Goal: Find specific page/section: Find specific page/section

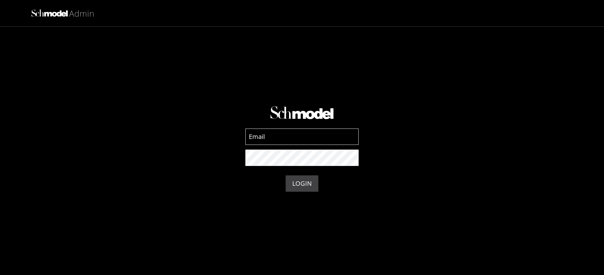
click at [273, 135] on input at bounding box center [301, 137] width 113 height 16
type input "admin-prod@schmodel.com"
click at [310, 182] on button "LOGIN" at bounding box center [301, 183] width 33 height 16
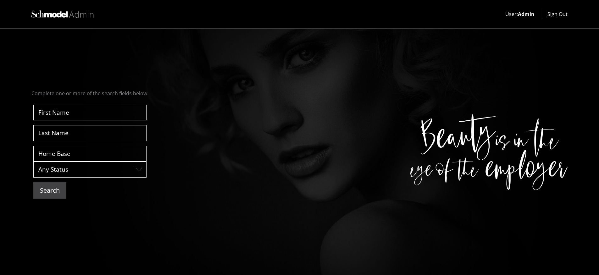
click at [41, 190] on button "Search" at bounding box center [49, 190] width 33 height 16
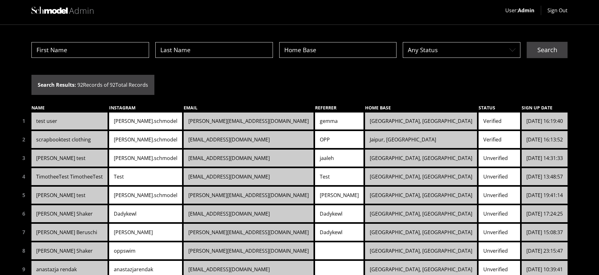
scroll to position [54, 0]
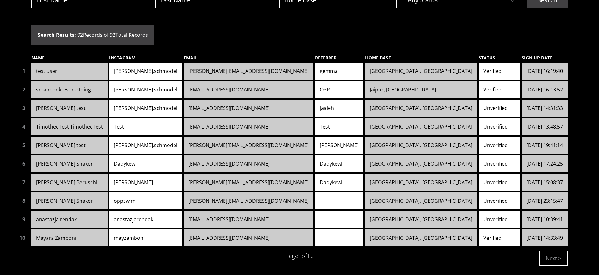
click at [563, 261] on button "Next >" at bounding box center [553, 258] width 28 height 14
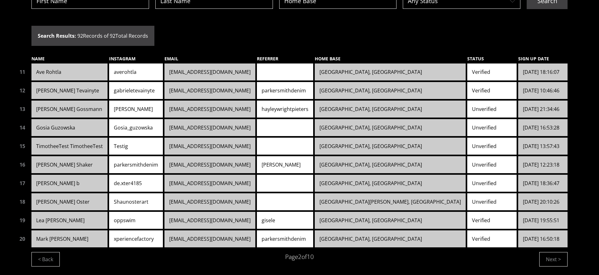
scroll to position [54, 0]
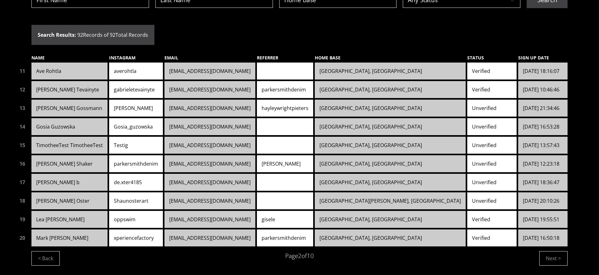
click at [558, 261] on button "Next >" at bounding box center [553, 258] width 28 height 14
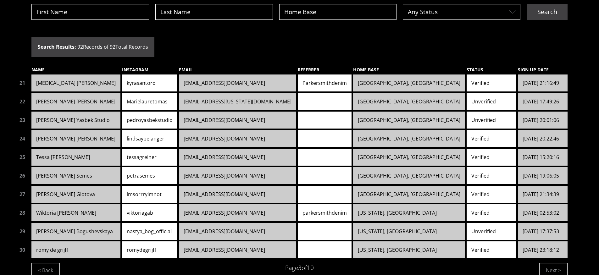
scroll to position [54, 0]
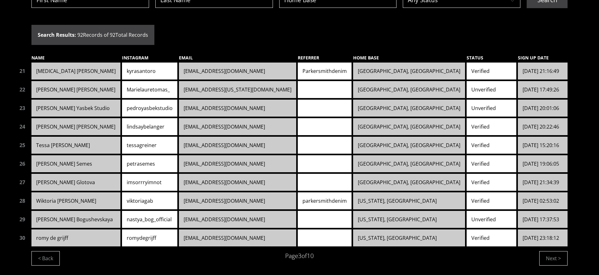
click at [556, 262] on button "Next >" at bounding box center [553, 258] width 28 height 14
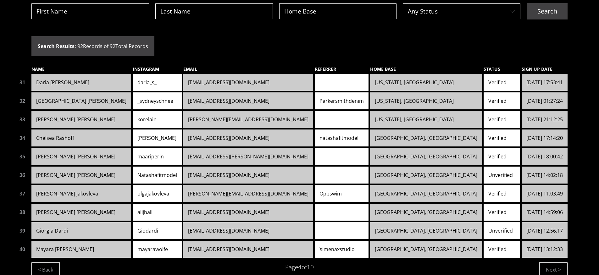
scroll to position [54, 0]
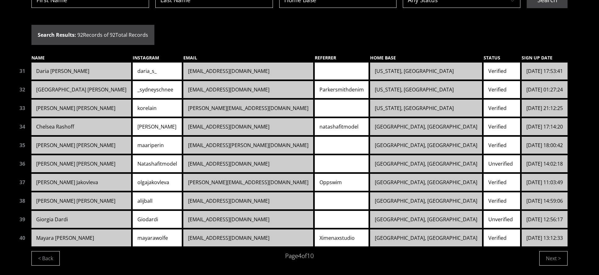
click at [561, 261] on button "Next >" at bounding box center [553, 258] width 28 height 14
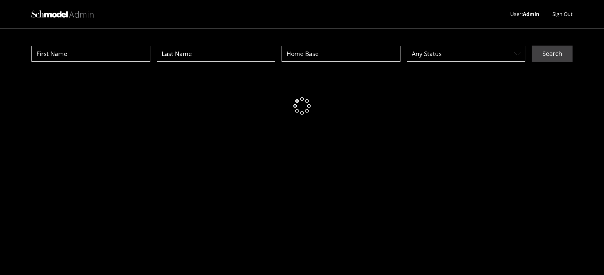
click at [561, 143] on html "User: Admin Sign Out Any Status Layer 2white Search" at bounding box center [302, 71] width 604 height 143
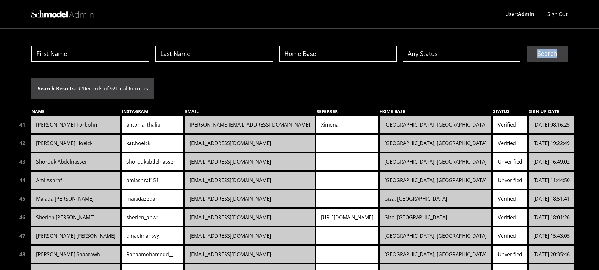
click at [491, 261] on link "Cairo, Egypt" at bounding box center [435, 254] width 112 height 17
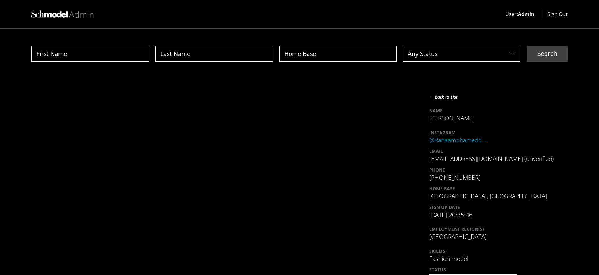
click at [433, 97] on strong "←" at bounding box center [432, 97] width 6 height 8
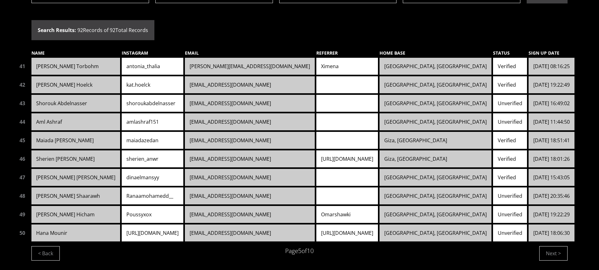
scroll to position [58, 76]
click at [539, 257] on button "Next >" at bounding box center [553, 253] width 28 height 14
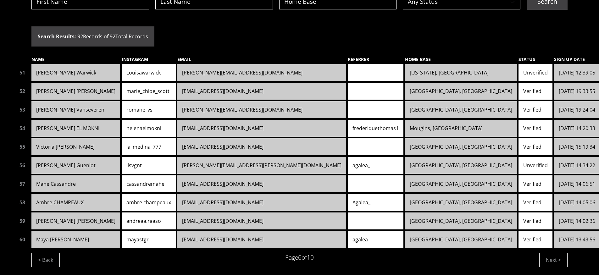
scroll to position [54, 0]
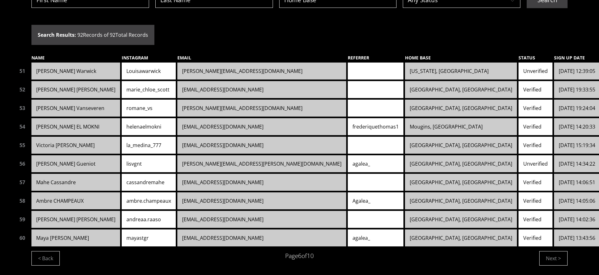
click at [557, 261] on button "Next >" at bounding box center [553, 258] width 28 height 14
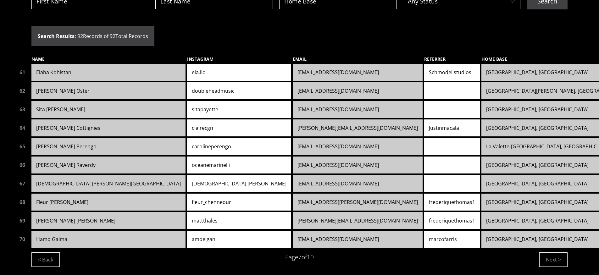
scroll to position [54, 0]
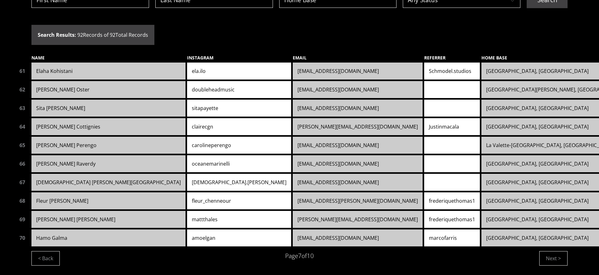
click at [553, 254] on button "Next >" at bounding box center [553, 258] width 28 height 14
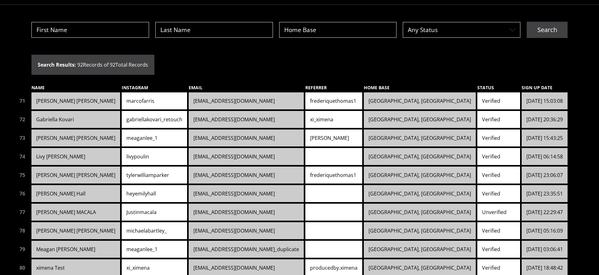
scroll to position [54, 0]
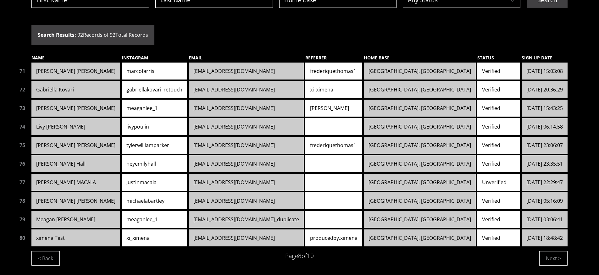
click at [561, 265] on button "Next >" at bounding box center [553, 258] width 28 height 14
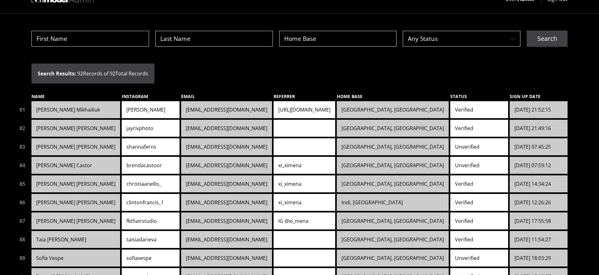
scroll to position [54, 0]
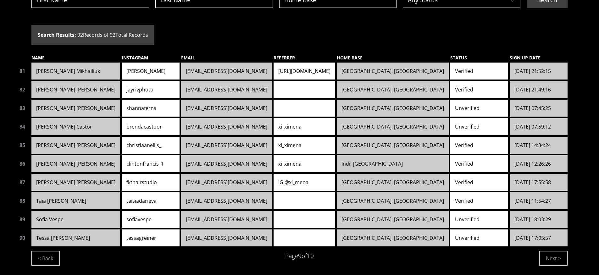
click at [567, 257] on div "Any Status Layer 2white Search Search Results: 92 Records of 92 Total Records N…" at bounding box center [299, 125] width 599 height 300
click at [555, 258] on button "Next >" at bounding box center [553, 258] width 28 height 14
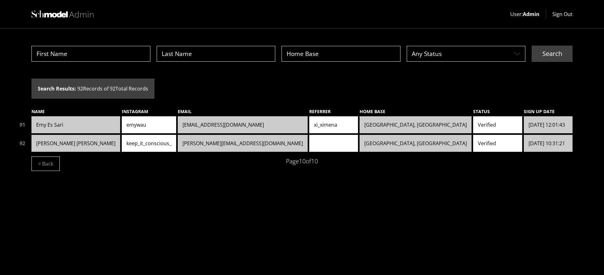
click at [130, 141] on link "keep_it_conscious_" at bounding box center [149, 143] width 54 height 17
click at [194, 126] on link "Lamyae.essari@hotmail.it" at bounding box center [243, 124] width 130 height 17
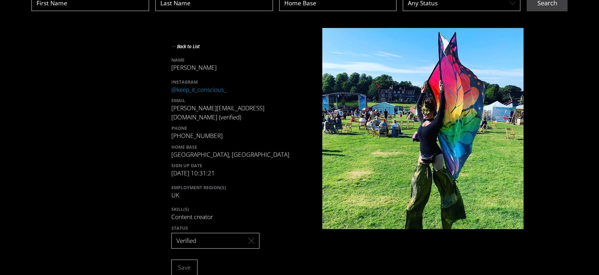
scroll to position [62, 0]
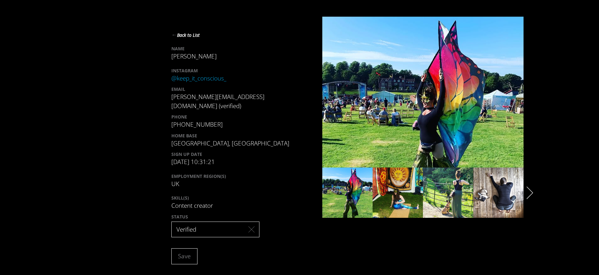
click at [528, 196] on icon "Layer 2white" at bounding box center [530, 192] width 7 height 13
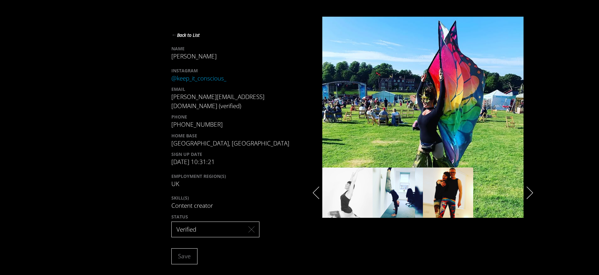
click at [527, 196] on icon "Layer 2white" at bounding box center [530, 192] width 7 height 13
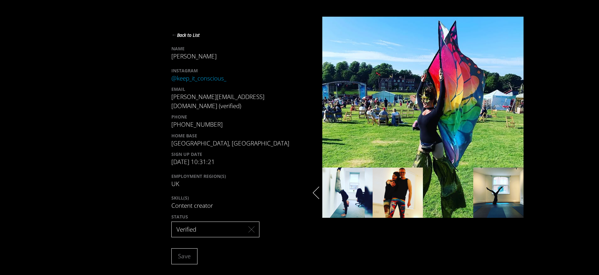
click at [406, 189] on img "slide" at bounding box center [397, 199] width 50 height 63
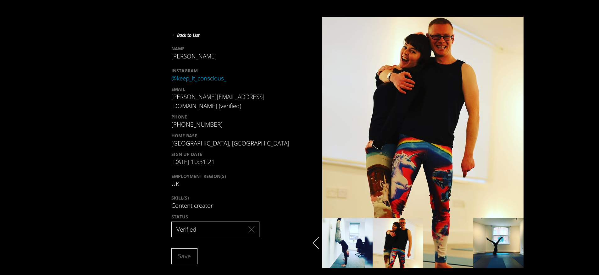
click at [426, 229] on div "slide" at bounding box center [448, 243] width 50 height 50
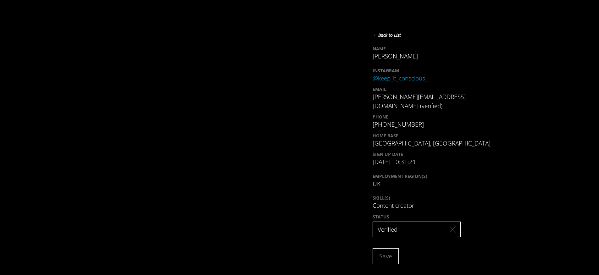
click at [377, 36] on strong "←" at bounding box center [375, 35] width 6 height 8
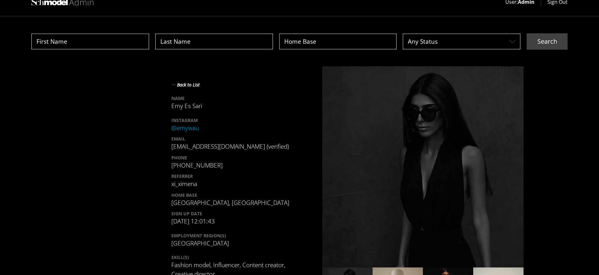
scroll to position [90, 0]
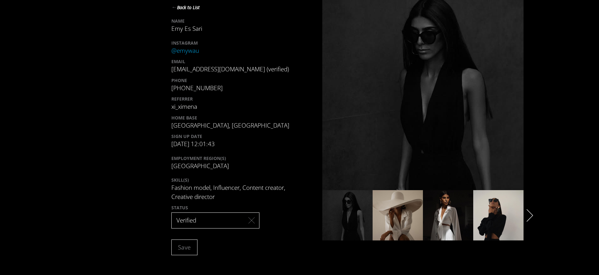
click at [532, 212] on icon "Layer 2white" at bounding box center [530, 215] width 7 height 13
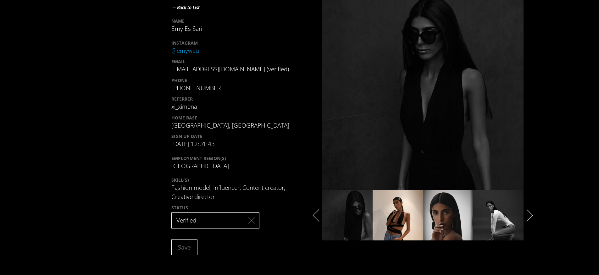
click at [514, 217] on img "slide" at bounding box center [498, 221] width 50 height 63
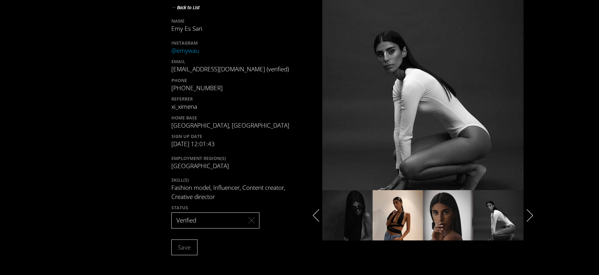
click at [533, 212] on button "Layer 2white" at bounding box center [529, 215] width 13 height 7
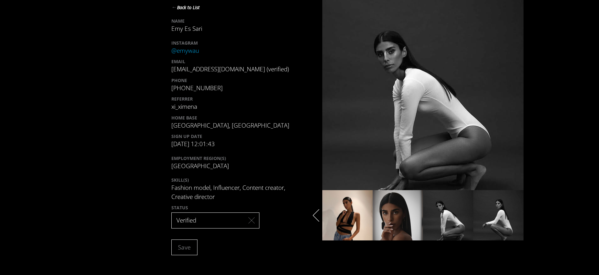
click at [514, 218] on img "slide" at bounding box center [498, 221] width 50 height 63
